Goal: Task Accomplishment & Management: Manage account settings

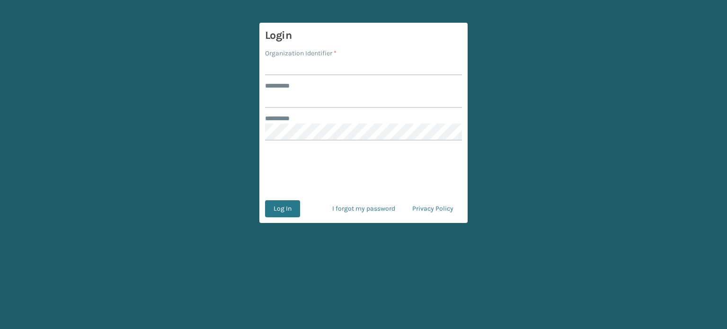
click at [300, 98] on input "Organization Identifier *" at bounding box center [363, 96] width 197 height 17
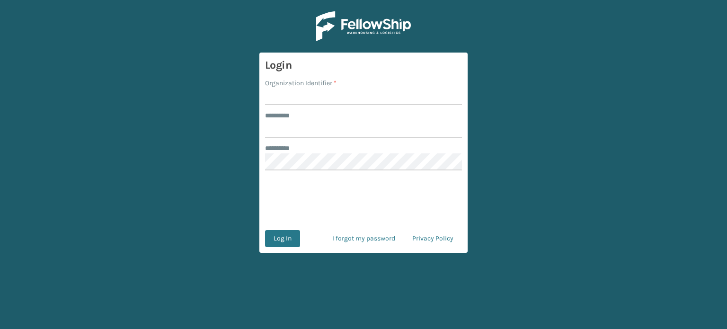
type input "SuperAdminOrganization"
click at [302, 124] on input "******** *" at bounding box center [363, 129] width 197 height 17
type input "*****"
click at [281, 228] on form "Login Organization Identifier * SuperAdminOrganization ******** * ***** *******…" at bounding box center [363, 153] width 208 height 200
click at [280, 234] on button "Log In" at bounding box center [282, 238] width 35 height 17
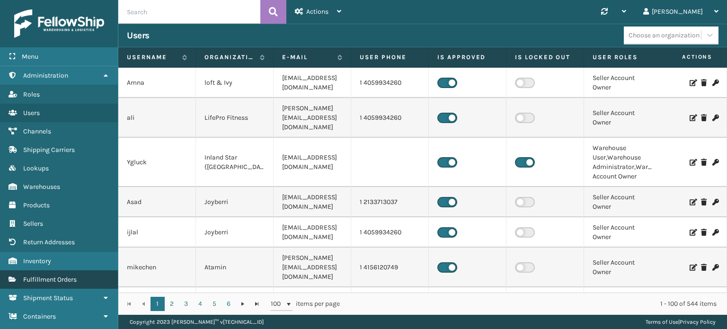
click at [49, 272] on link "Fulfillment Orders" at bounding box center [59, 279] width 118 height 18
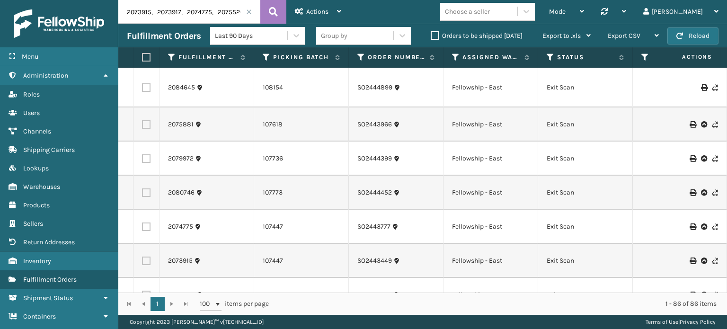
click at [250, 11] on span at bounding box center [249, 12] width 6 height 6
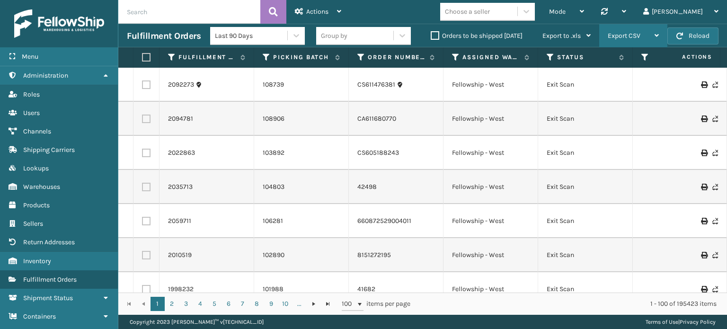
click at [634, 36] on span "Export CSV" at bounding box center [624, 36] width 33 height 8
click at [587, 32] on icon at bounding box center [588, 35] width 4 height 7
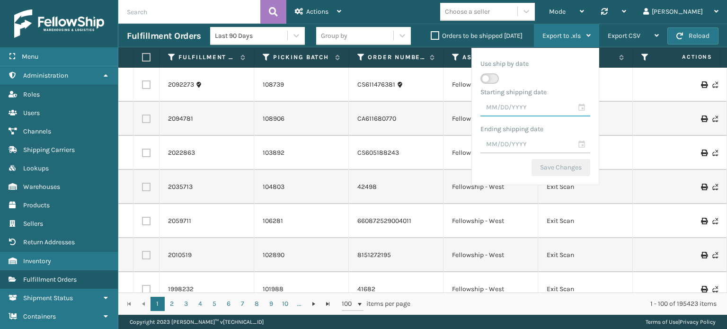
click at [577, 113] on input "text" at bounding box center [535, 107] width 110 height 17
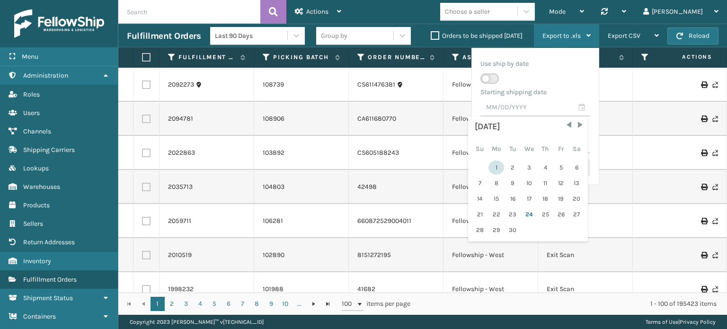
click at [497, 168] on div "1" at bounding box center [496, 167] width 16 height 14
type input "[DATE]"
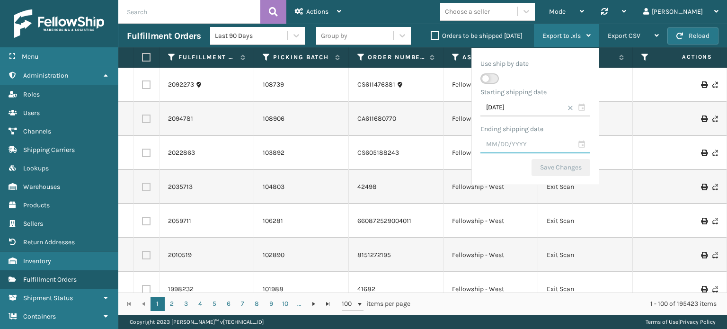
click at [579, 145] on input "text" at bounding box center [535, 144] width 110 height 17
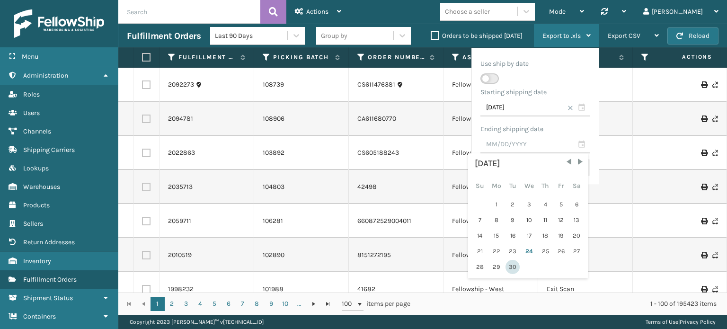
click at [506, 261] on div "30" at bounding box center [513, 267] width 14 height 14
type input "[DATE]"
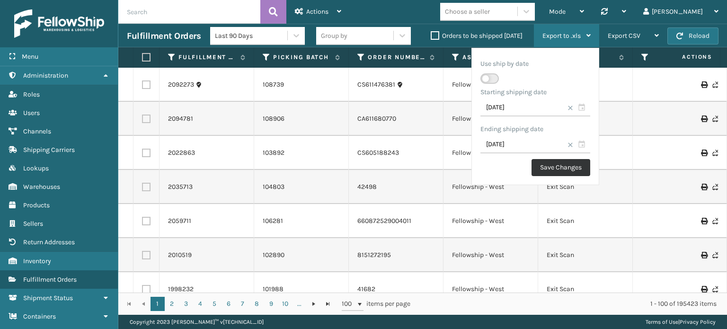
click at [543, 167] on button "Save Changes" at bounding box center [561, 167] width 59 height 17
